Goal: Find specific page/section: Find specific page/section

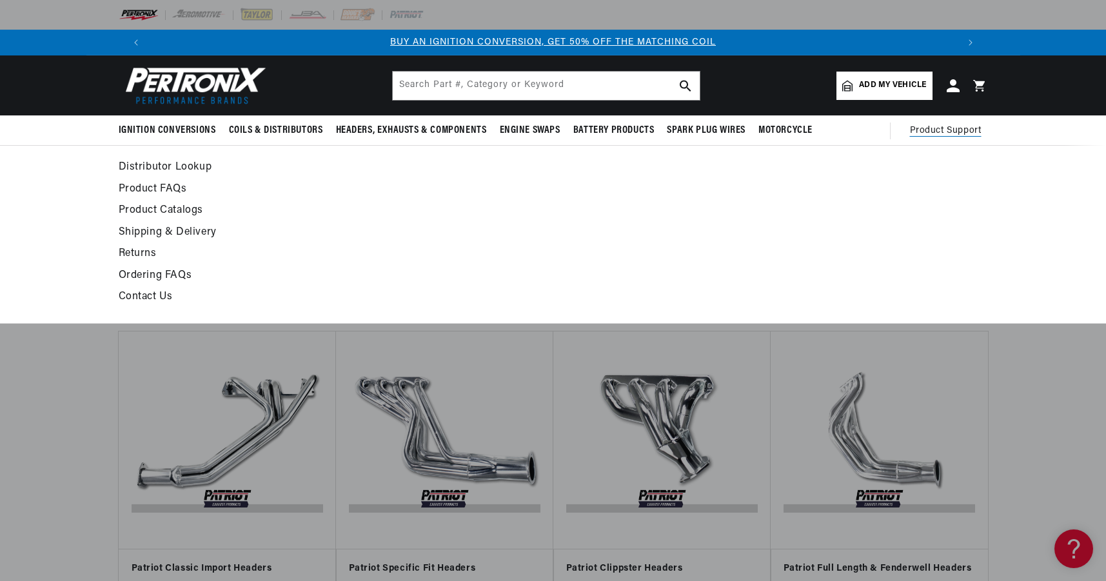
click at [930, 127] on span "Product Support" at bounding box center [946, 131] width 72 height 14
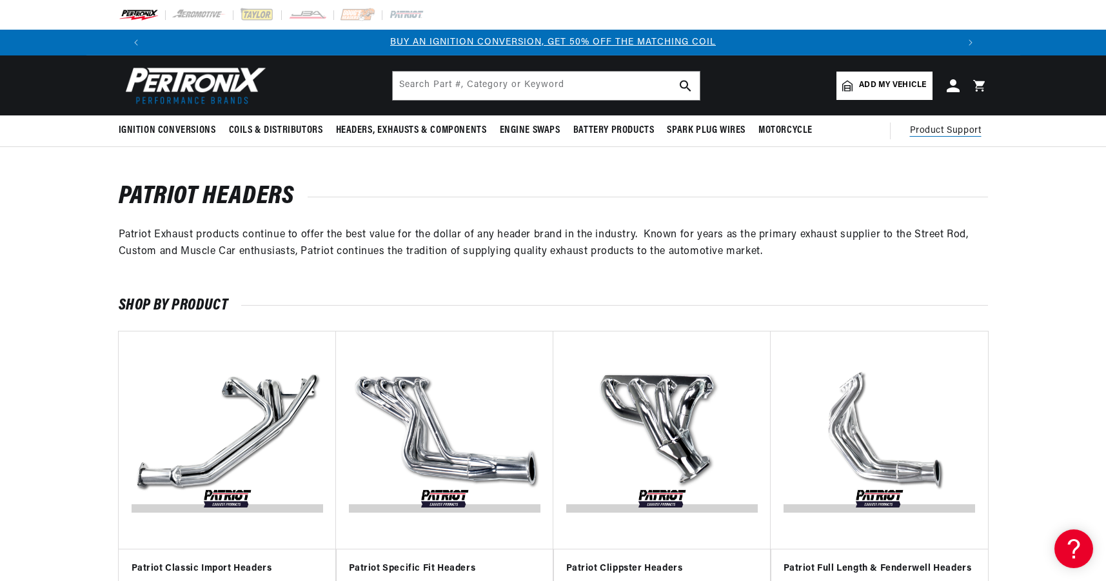
click at [935, 129] on span "Product Support" at bounding box center [946, 131] width 72 height 14
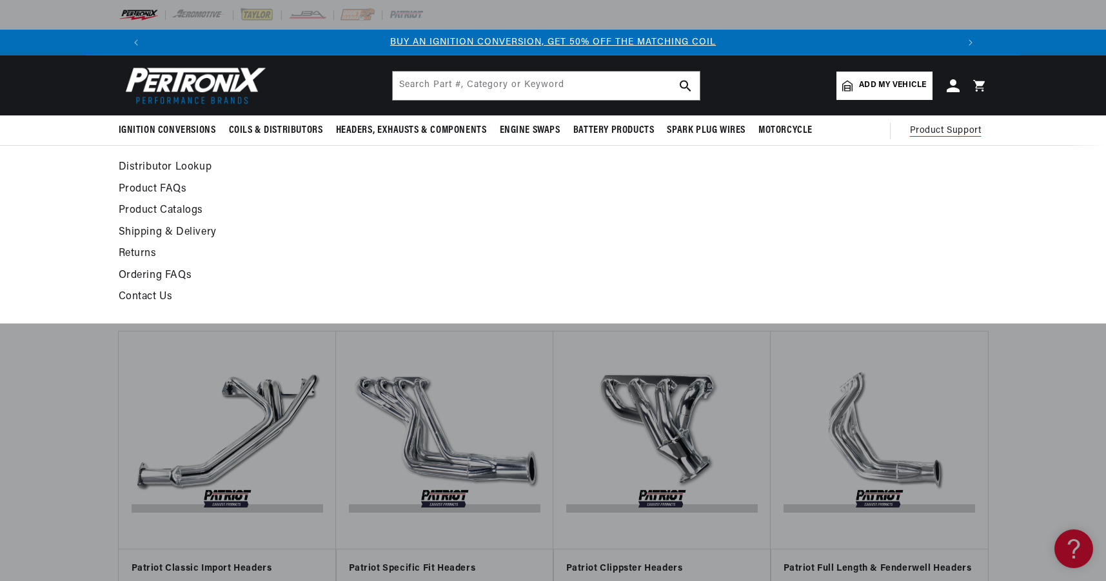
scroll to position [0, 805]
click at [937, 127] on span "Product Support" at bounding box center [946, 131] width 72 height 14
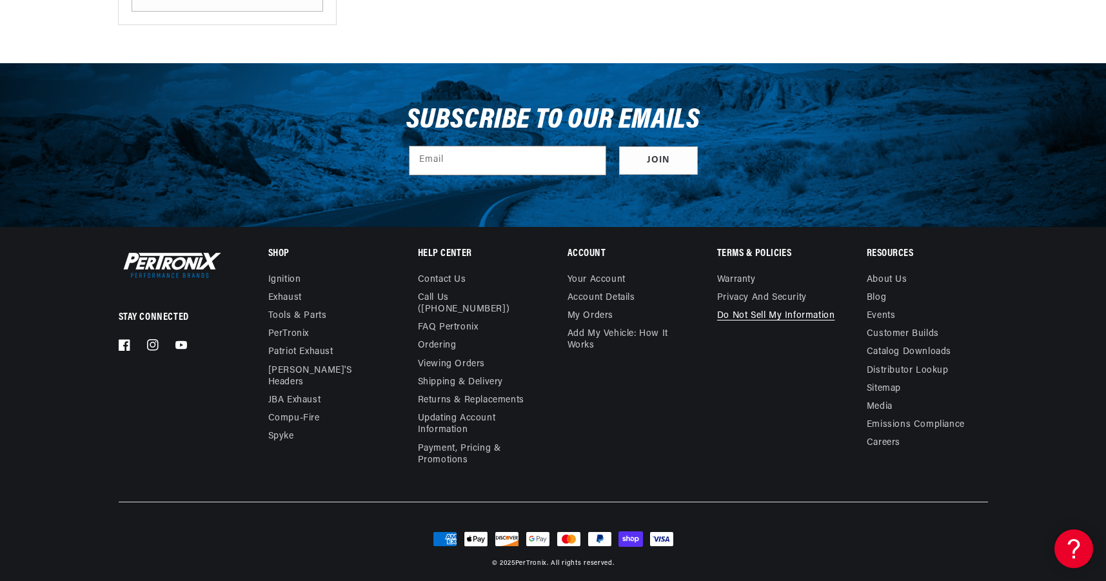
click at [741, 312] on link "Do not sell my information" at bounding box center [776, 316] width 118 height 18
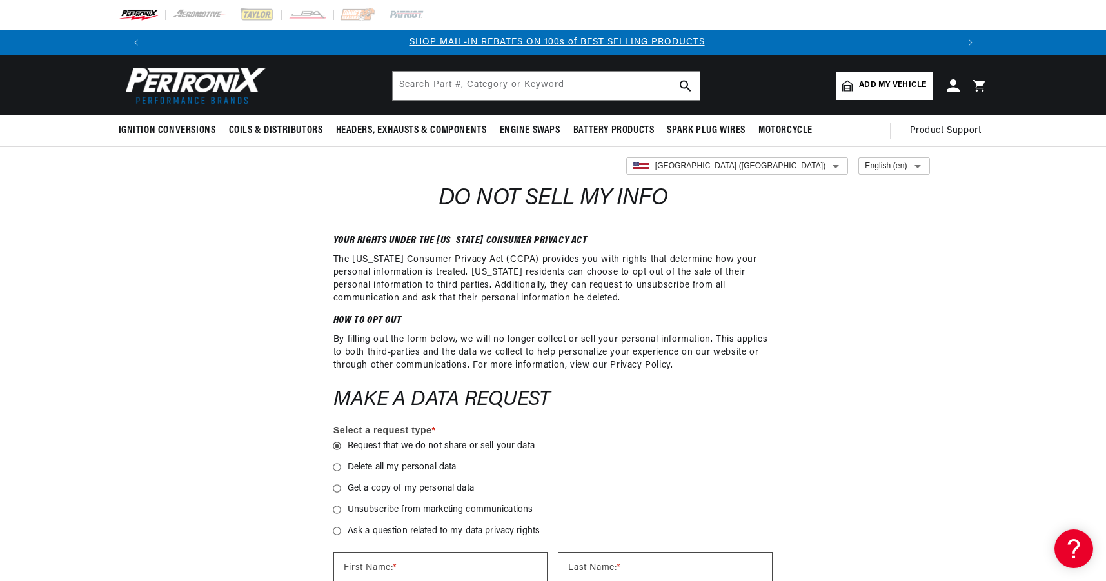
scroll to position [0, 1611]
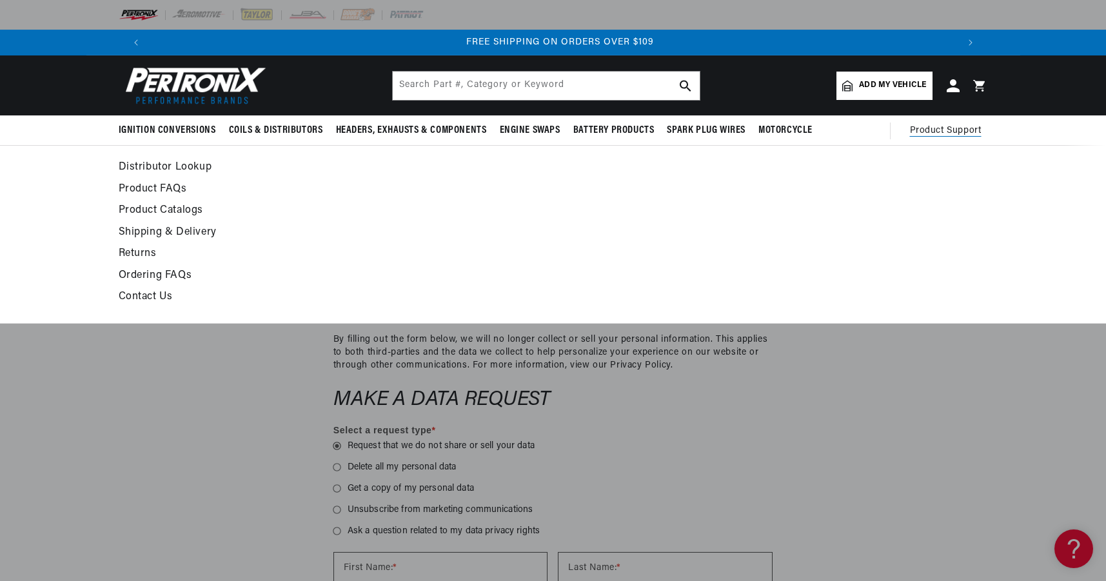
click at [946, 131] on span "Product Support" at bounding box center [946, 131] width 72 height 14
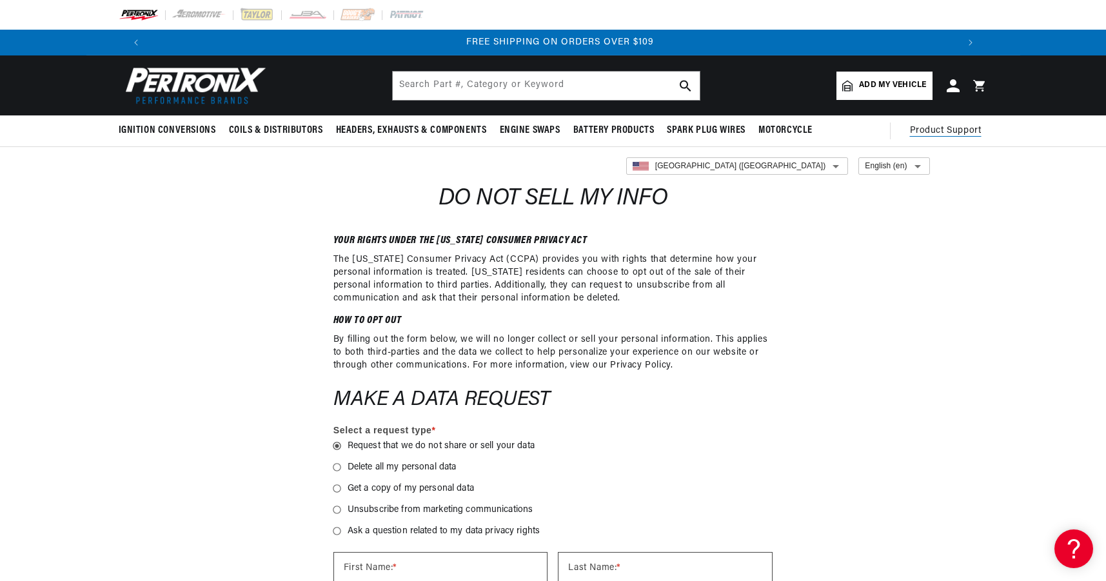
scroll to position [0, 0]
click at [944, 122] on summary "Product Support" at bounding box center [949, 130] width 78 height 31
